Goal: Ask a question: Seek information or help from site administrators or community

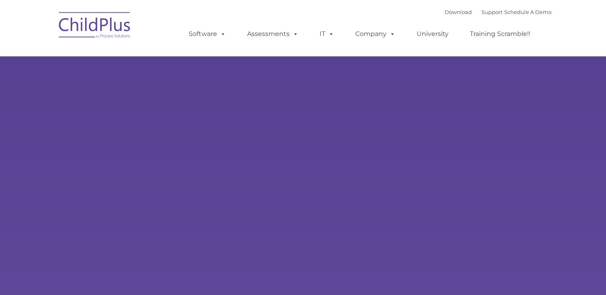
type input ""
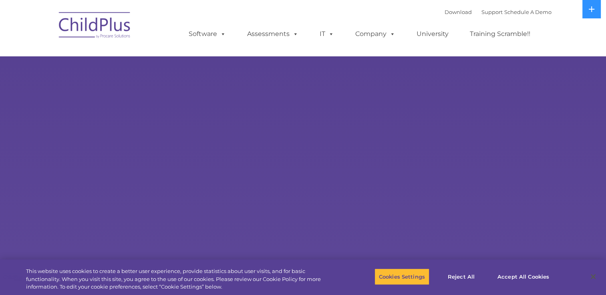
select select "MEDIUM"
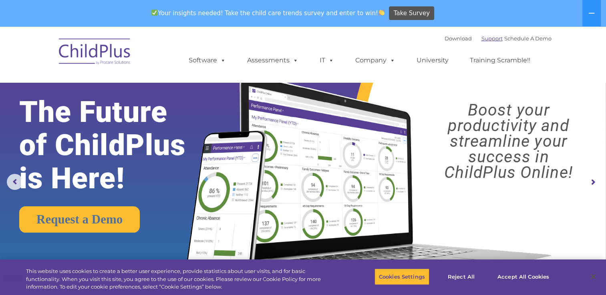
click at [481, 38] on link "Support" at bounding box center [491, 38] width 21 height 6
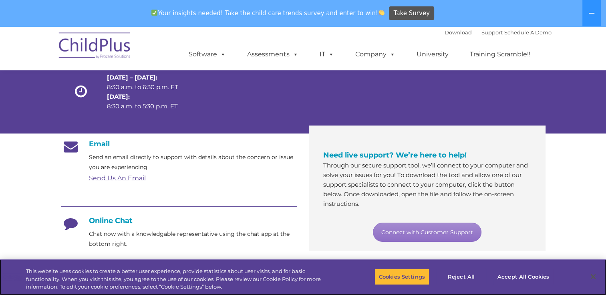
scroll to position [81, 0]
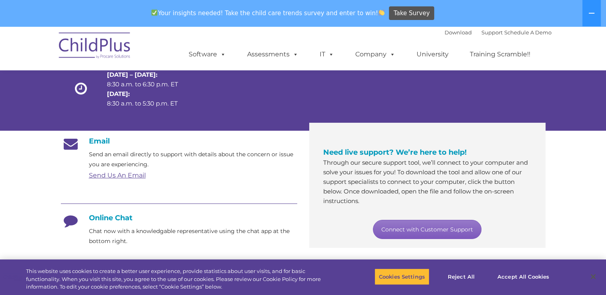
click at [421, 228] on link "Connect with Customer Support" at bounding box center [427, 229] width 108 height 19
